Goal: Task Accomplishment & Management: Use online tool/utility

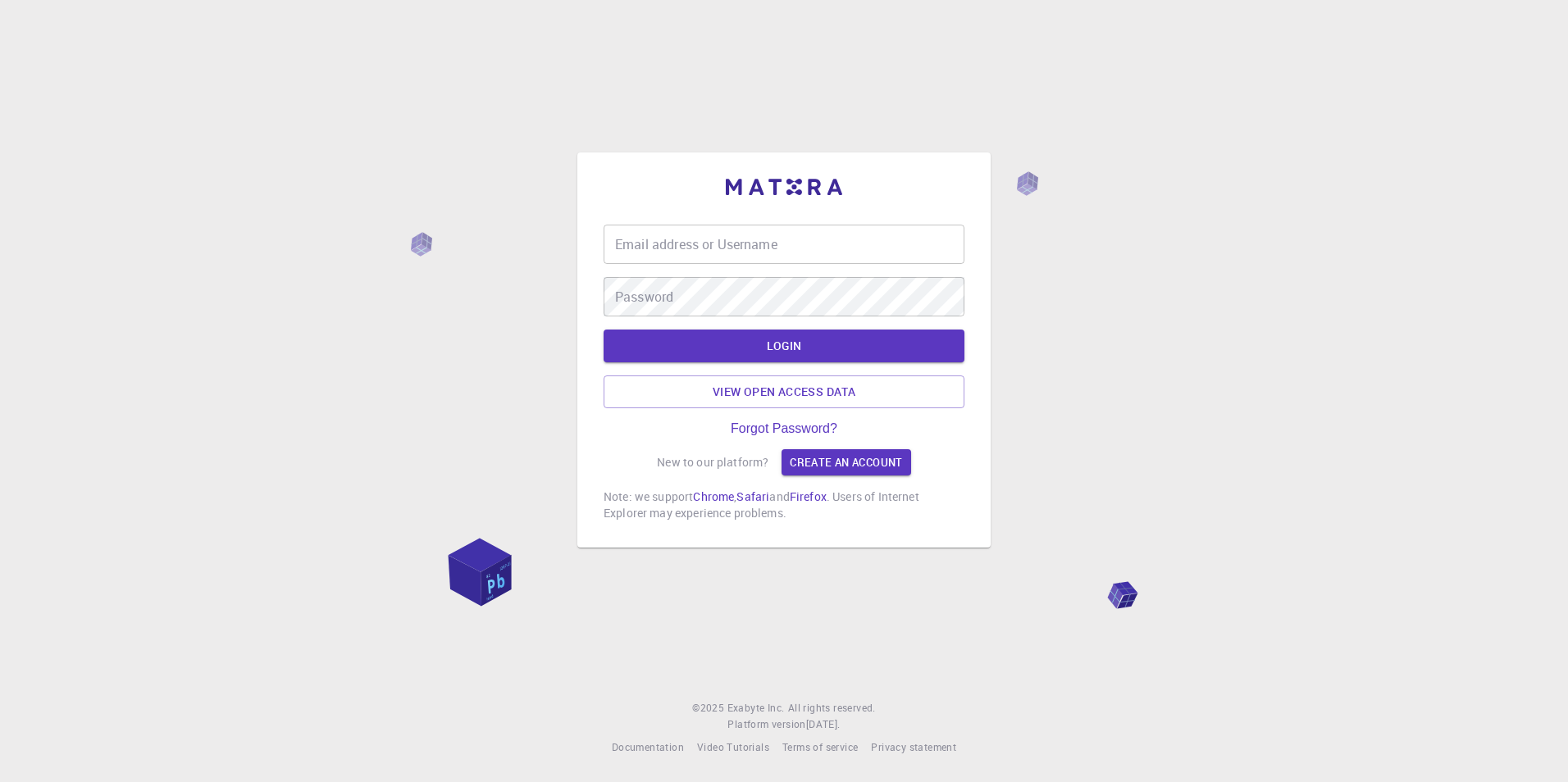
type input "asoma"
drag, startPoint x: 0, startPoint y: 0, endPoint x: 799, endPoint y: 354, distance: 873.9
click at [799, 354] on form "Email address or Username asoma Email address or Username Password Password LOG…" at bounding box center [784, 316] width 361 height 184
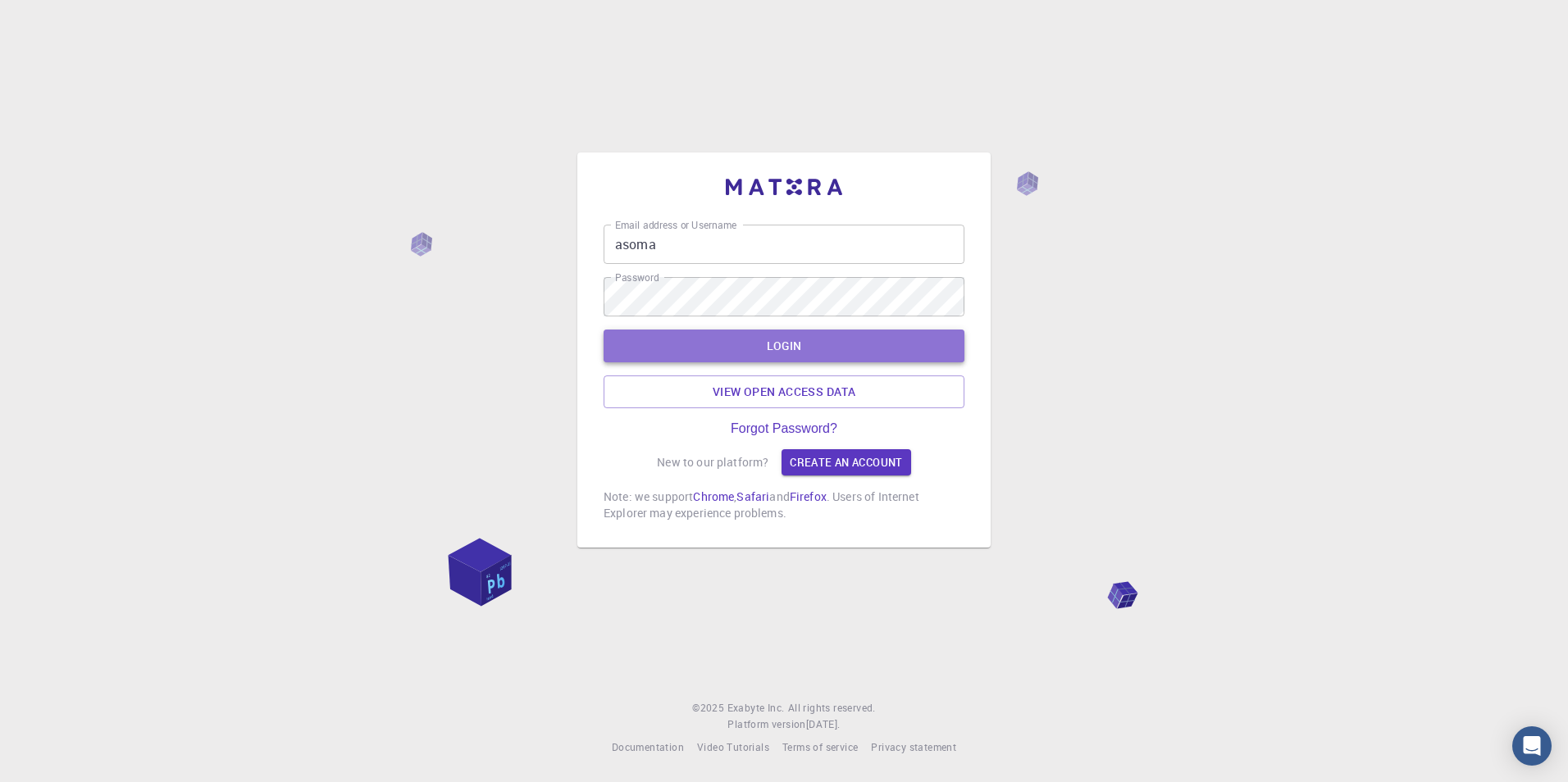
click at [799, 354] on button "LOGIN" at bounding box center [784, 346] width 361 height 33
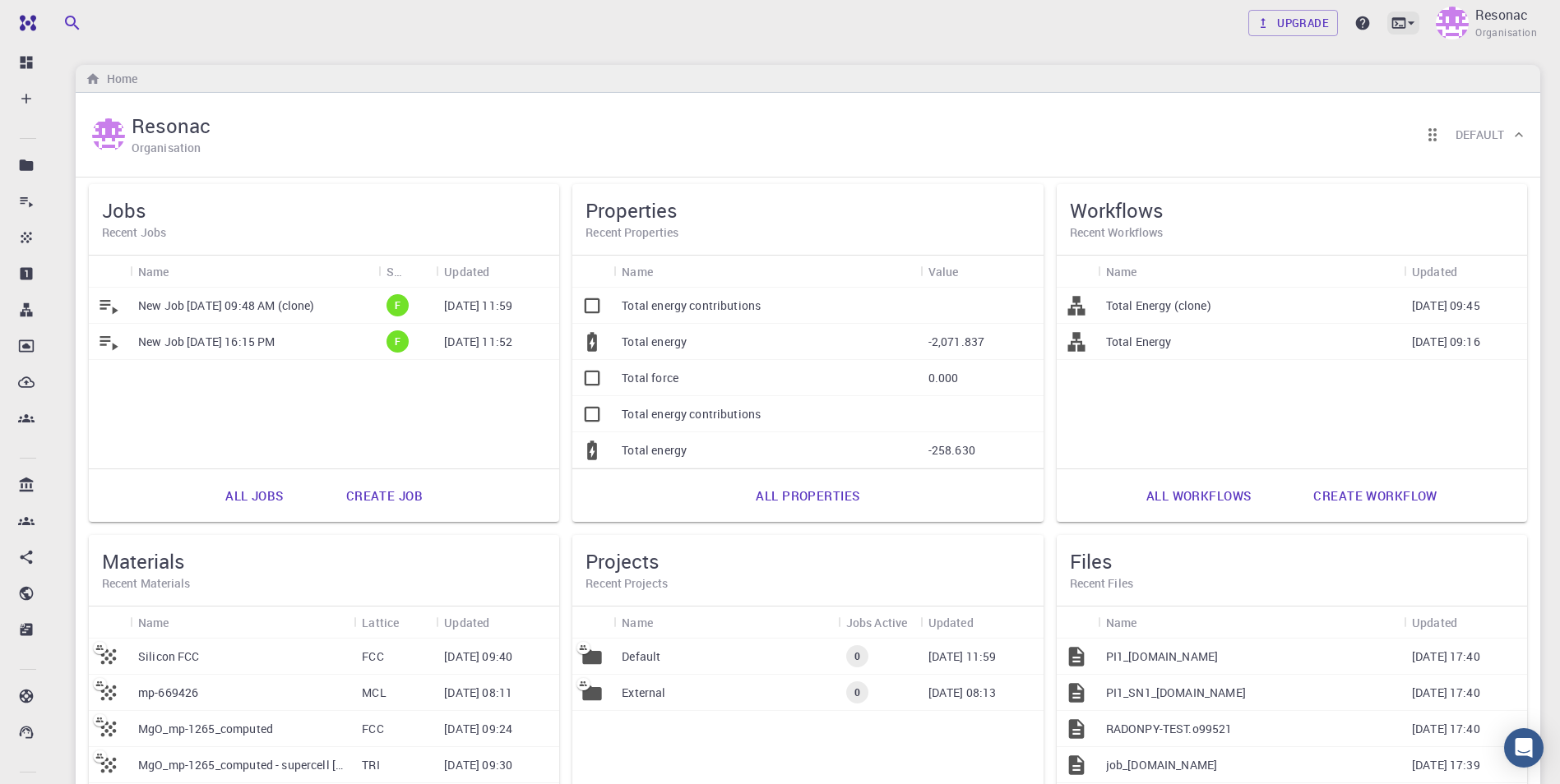
click at [1407, 23] on icon at bounding box center [1411, 22] width 16 height 16
click at [1082, 38] on div at bounding box center [780, 392] width 1560 height 784
click at [1481, 19] on p "Resonac" at bounding box center [1501, 15] width 53 height 20
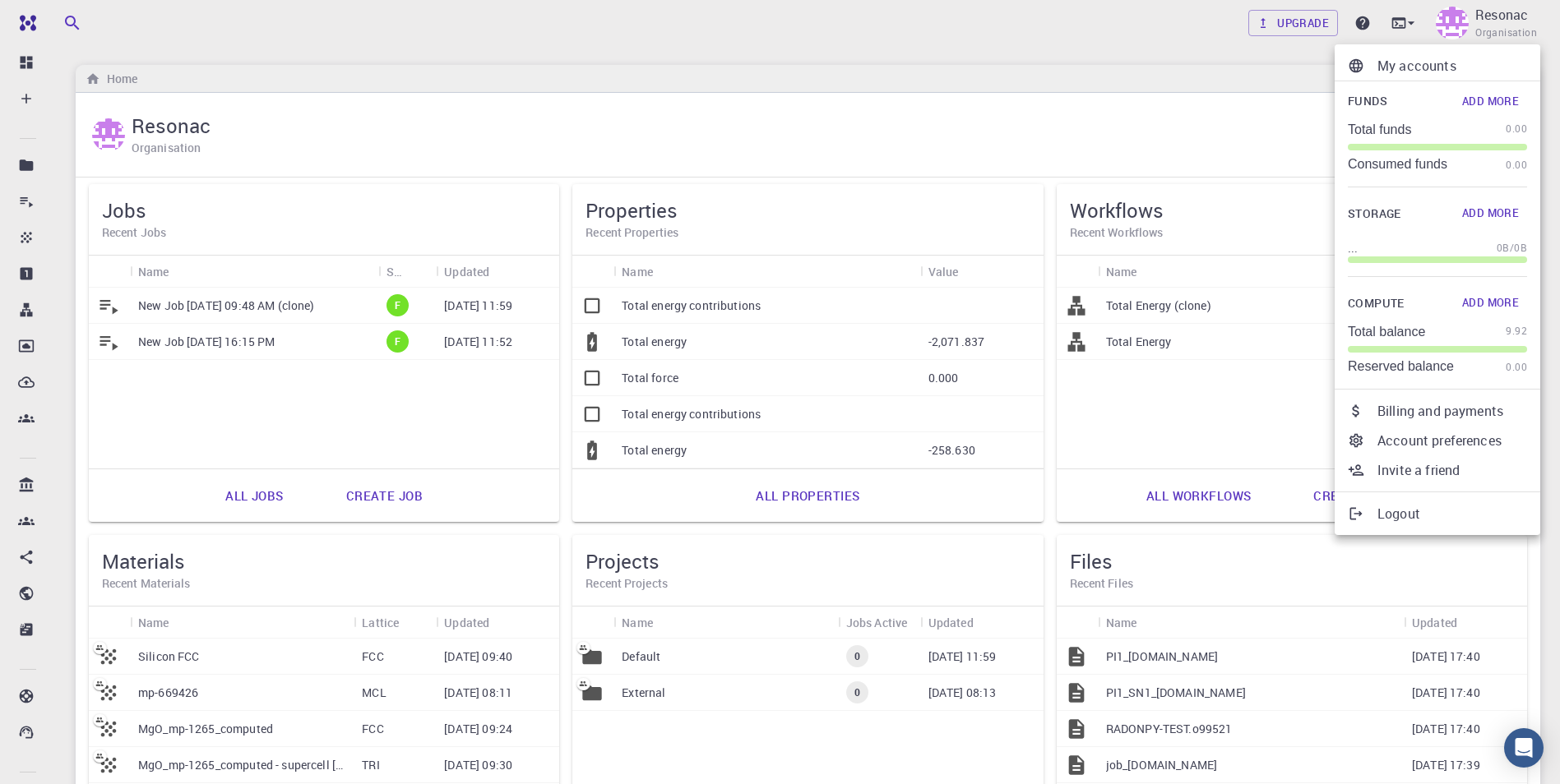
click at [1010, 52] on div at bounding box center [780, 392] width 1560 height 784
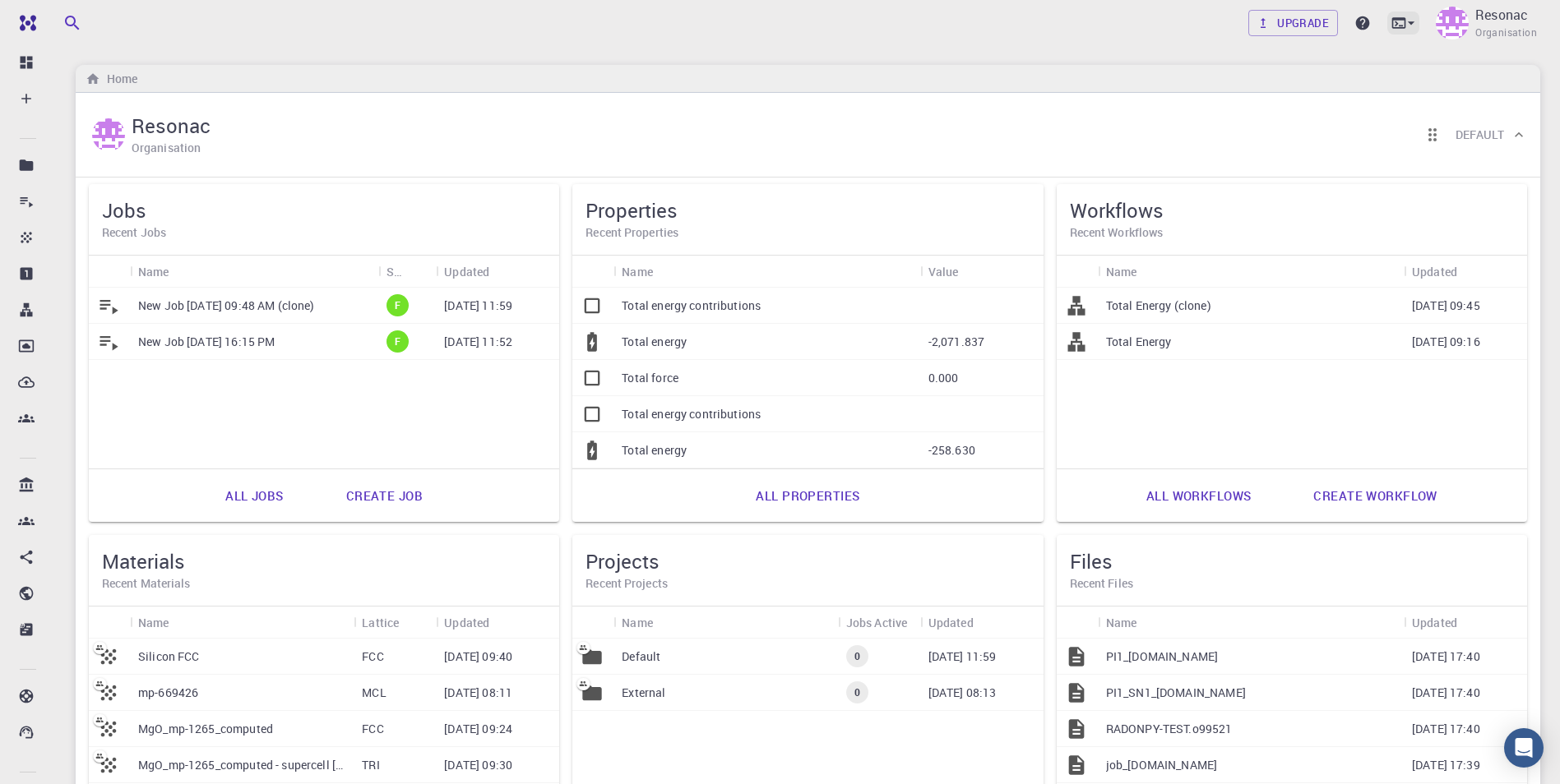
click at [1395, 18] on icon at bounding box center [1399, 22] width 14 height 10
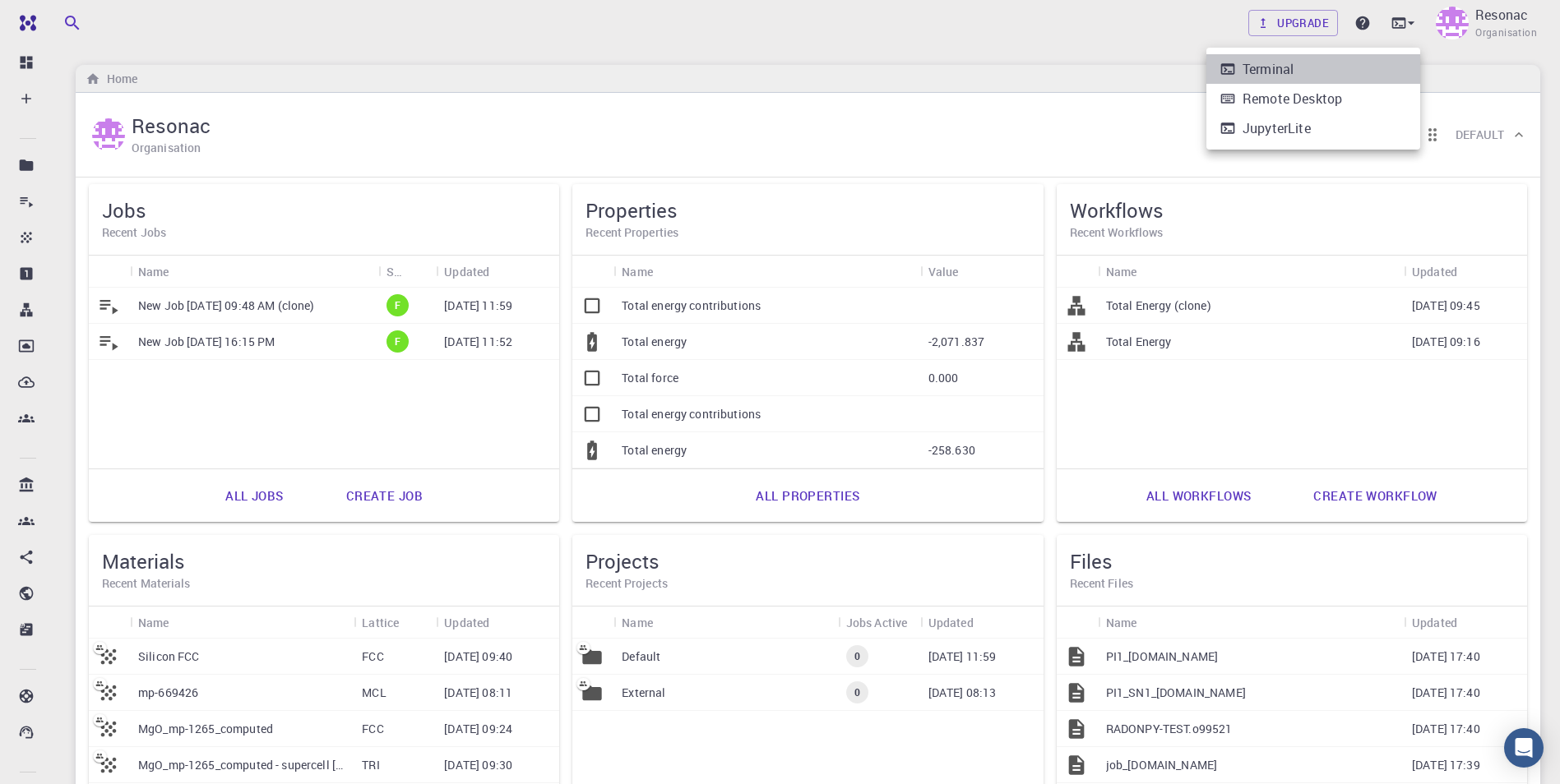
click at [1270, 73] on div "Terminal" at bounding box center [1267, 69] width 51 height 20
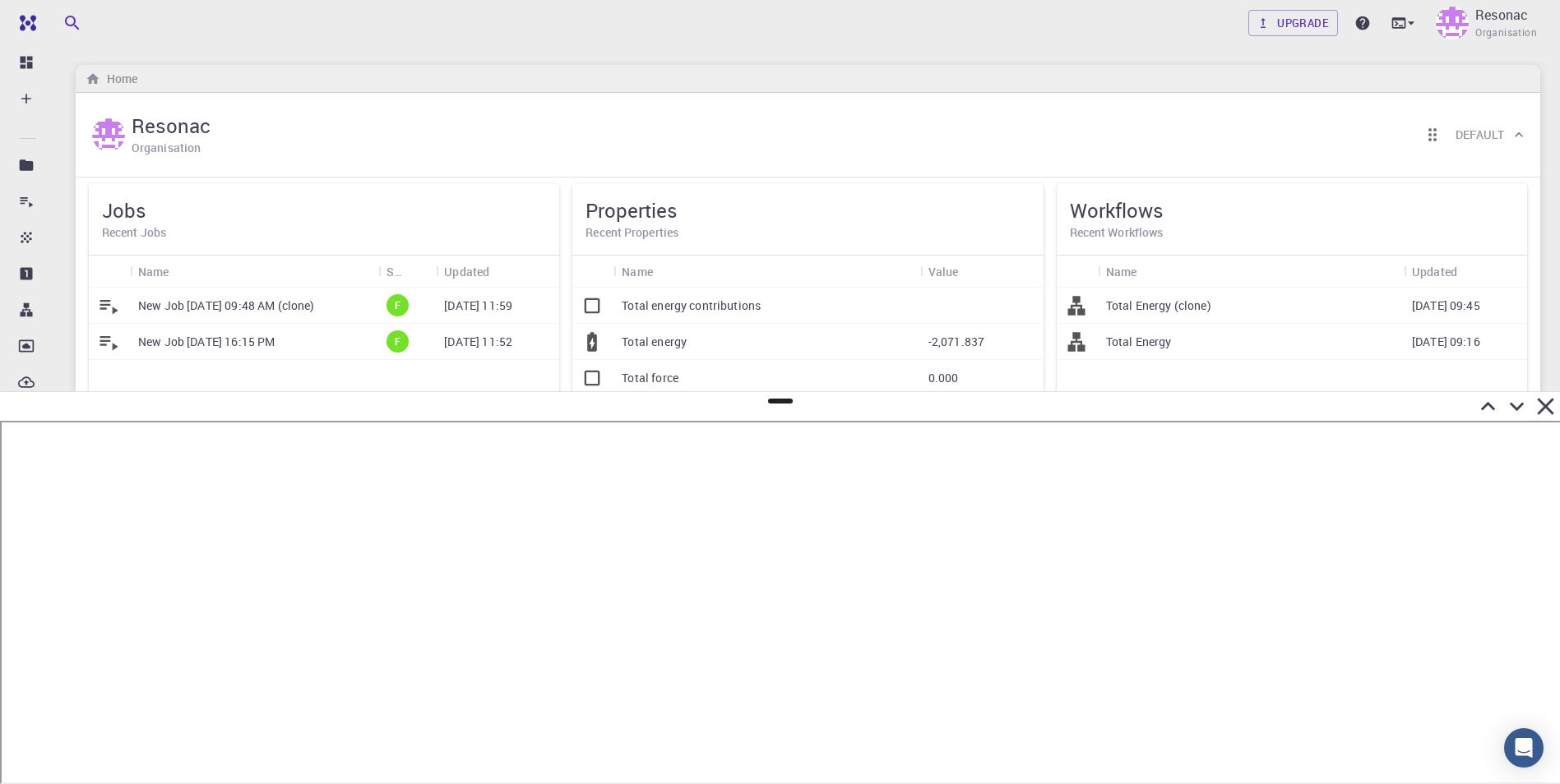
click at [1487, 405] on icon at bounding box center [1488, 407] width 15 height 9
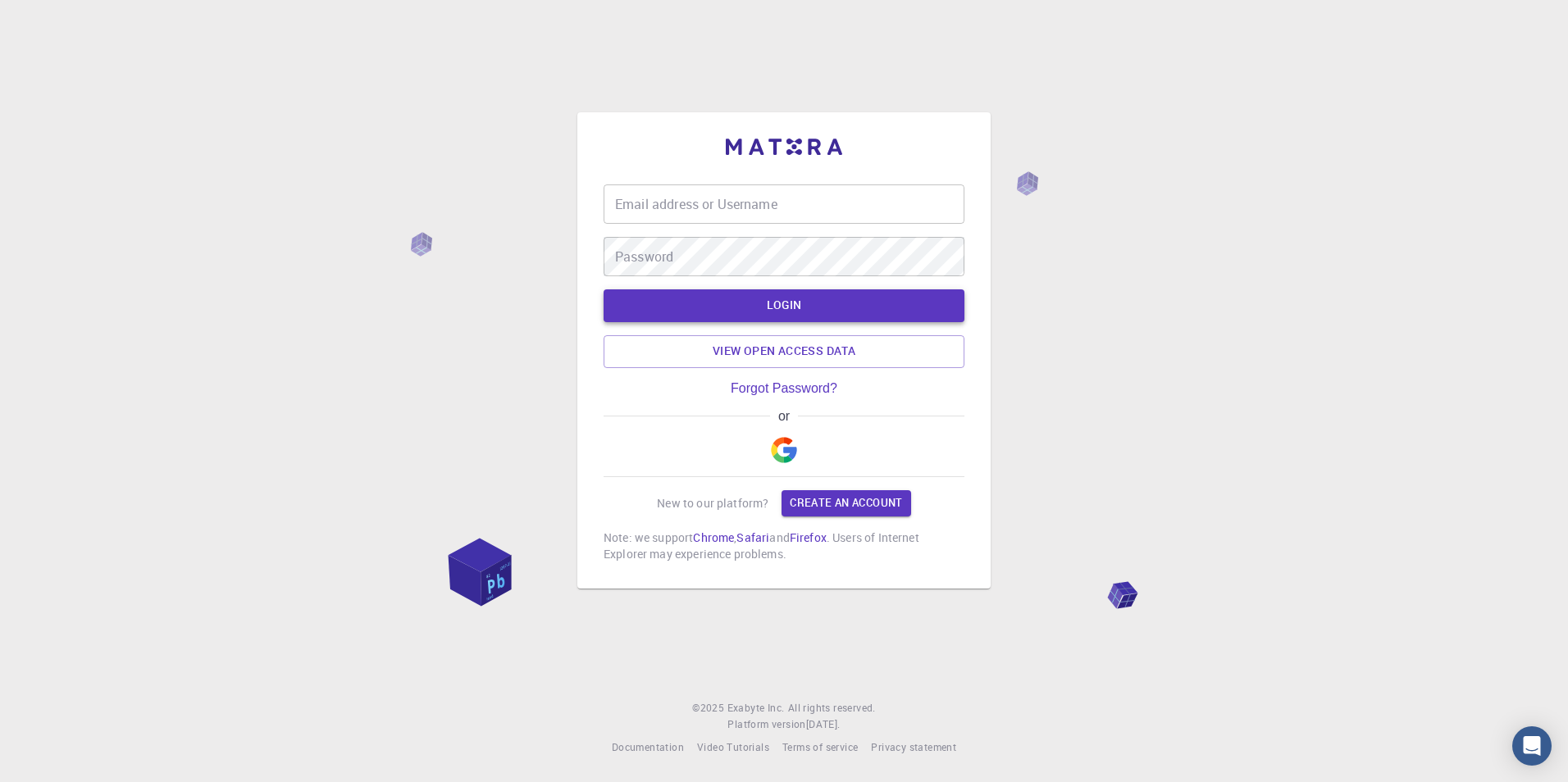
type input "asoma"
click at [782, 305] on button "LOGIN" at bounding box center [784, 306] width 361 height 33
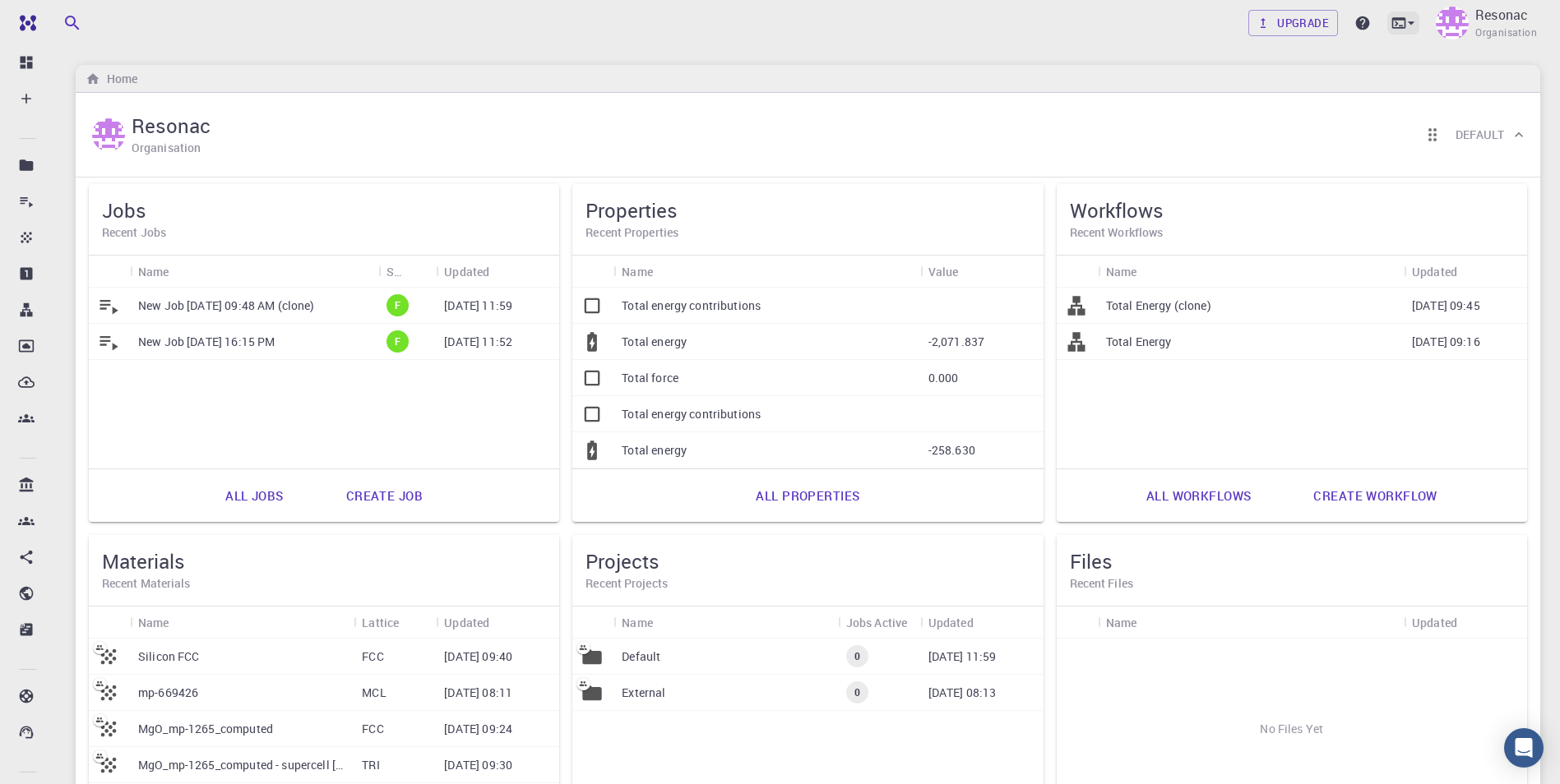
click at [1418, 22] on icon at bounding box center [1411, 22] width 16 height 16
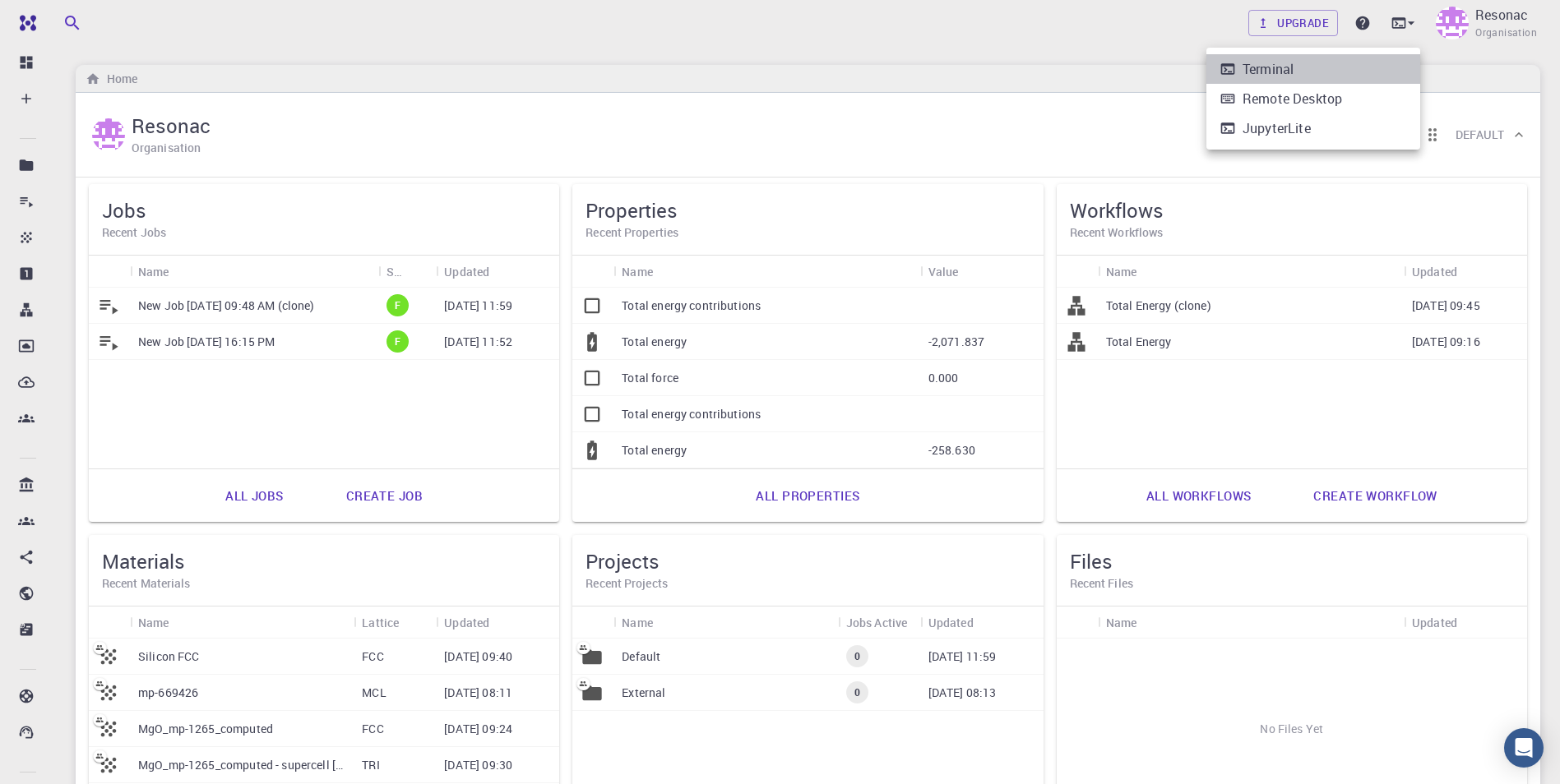
click at [1264, 74] on div "Terminal" at bounding box center [1267, 69] width 51 height 20
